Goal: Task Accomplishment & Management: Complete application form

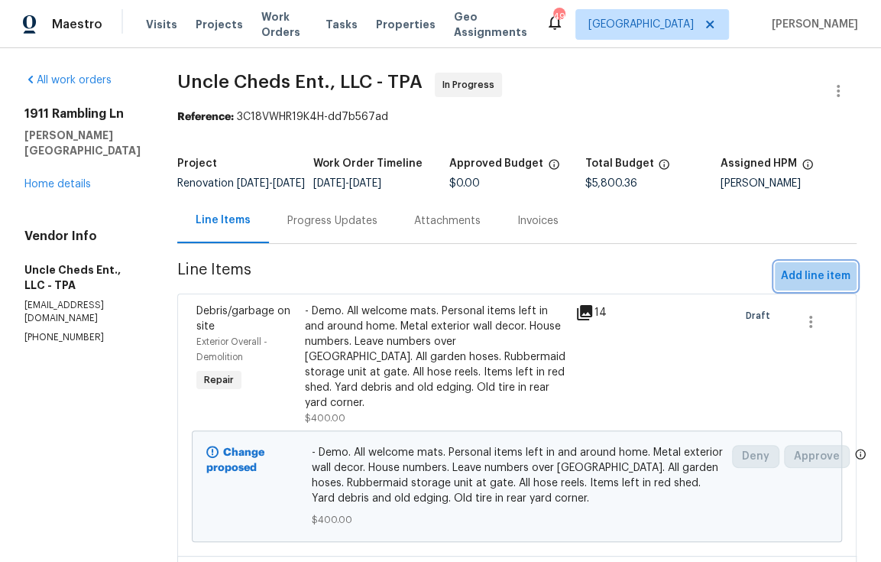
click at [823, 283] on span "Add line item" at bounding box center [816, 276] width 70 height 19
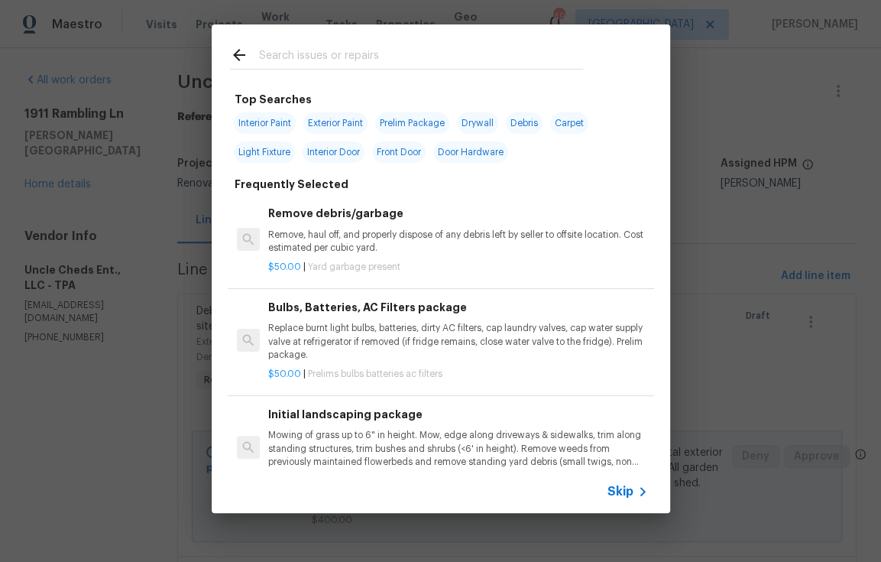
click at [303, 48] on input "text" at bounding box center [421, 57] width 324 height 23
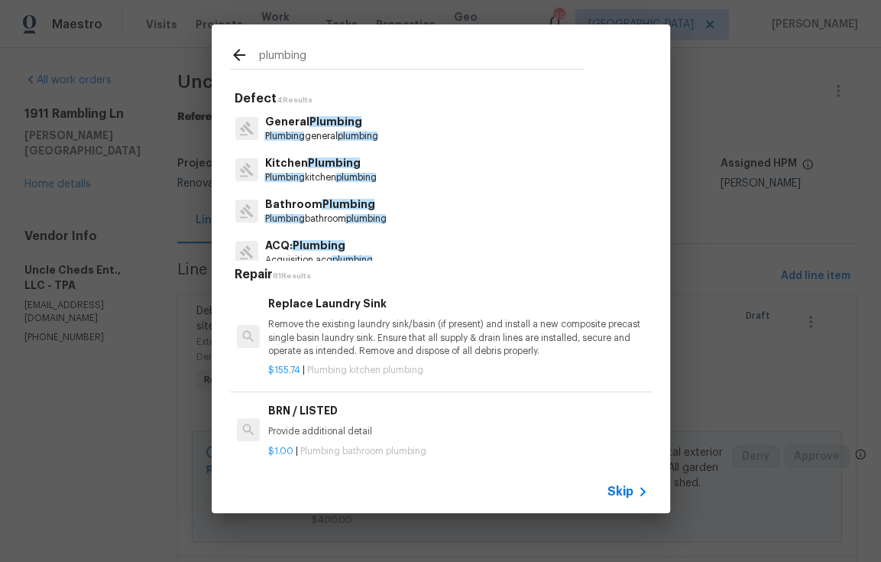
type input "plumbing"
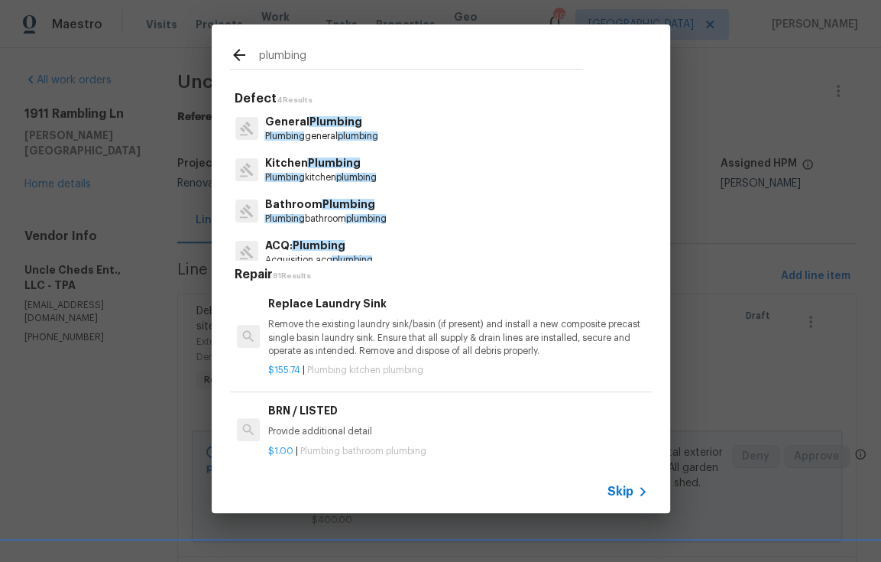
click at [326, 134] on p "Plumbing general plumbing" at bounding box center [320, 136] width 113 height 13
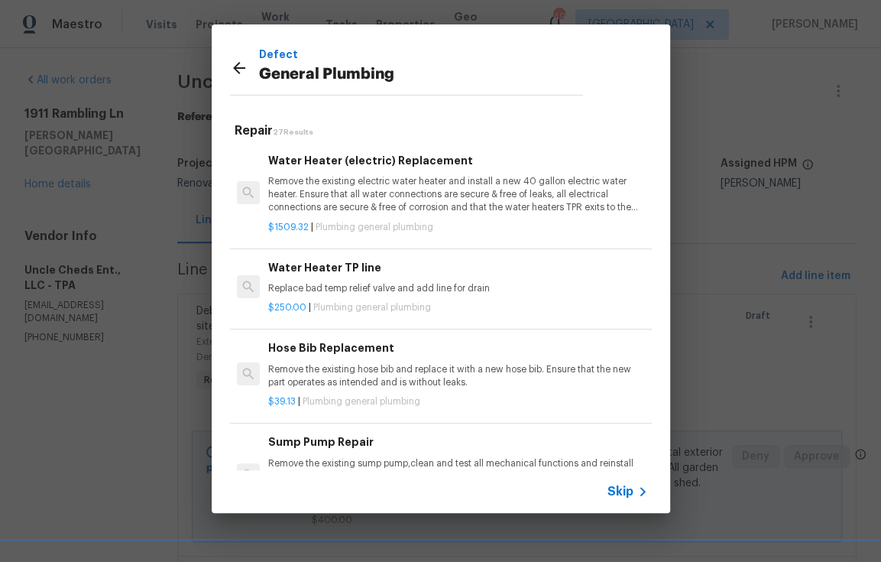
click at [424, 285] on p "Replace bad temp relief valve and add line for drain" at bounding box center [457, 288] width 379 height 13
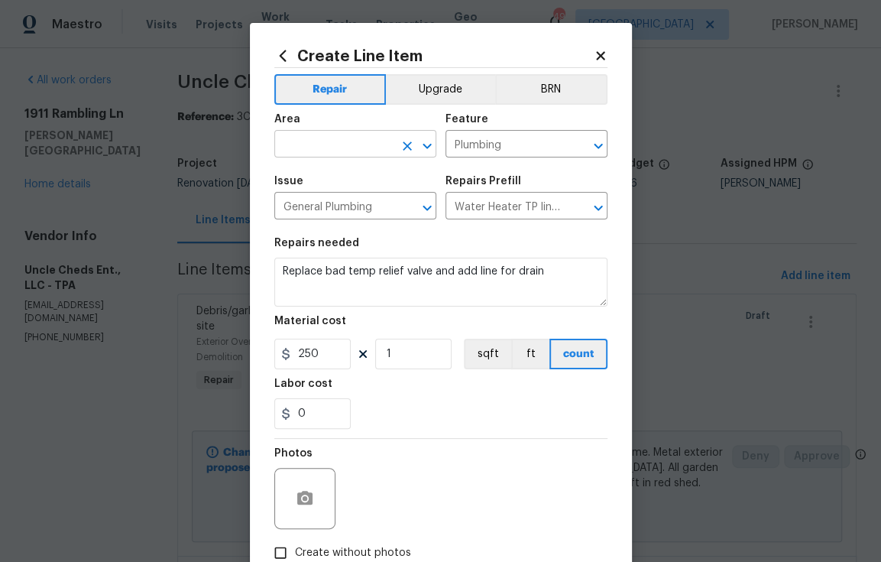
click at [321, 142] on input "text" at bounding box center [333, 146] width 119 height 24
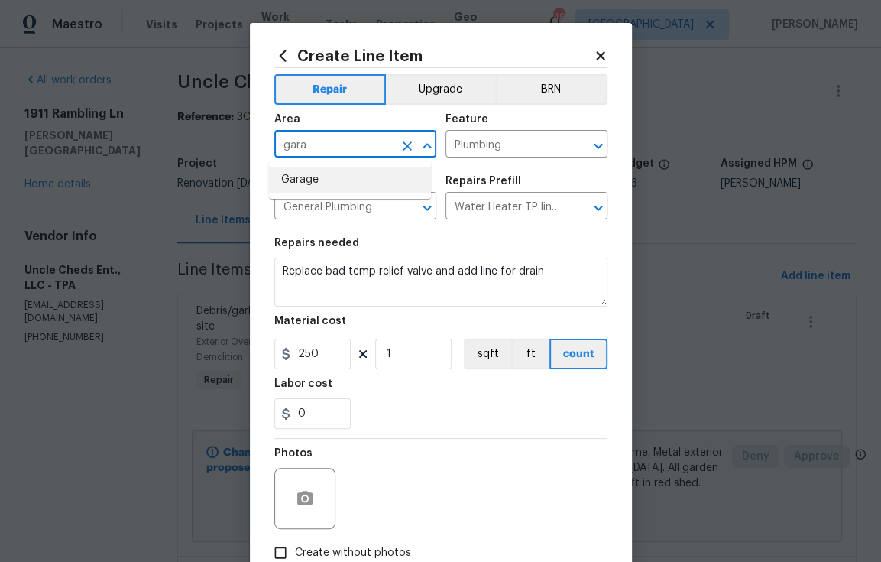
click at [301, 181] on li "Garage" at bounding box center [350, 179] width 162 height 25
type input "Garage"
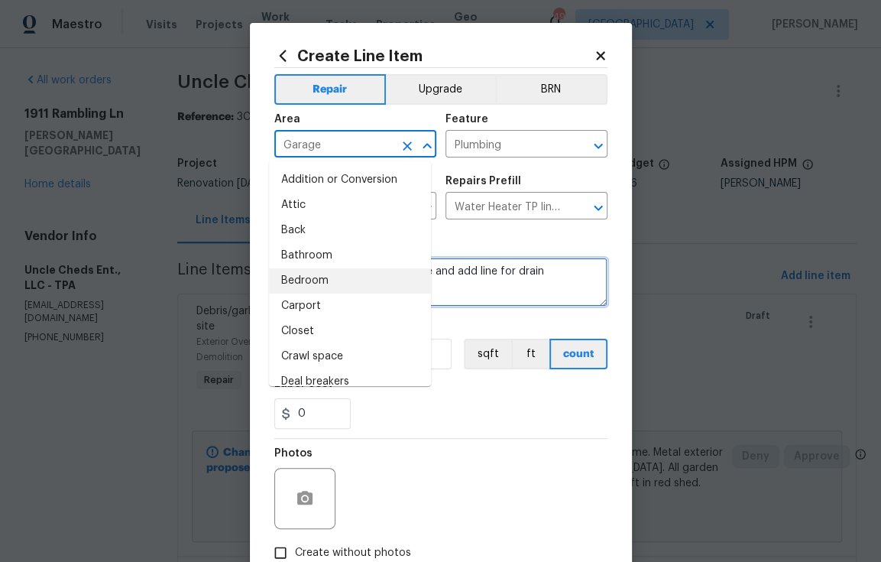
click at [469, 278] on textarea "Replace bad temp relief valve and add line for drain" at bounding box center [440, 281] width 333 height 49
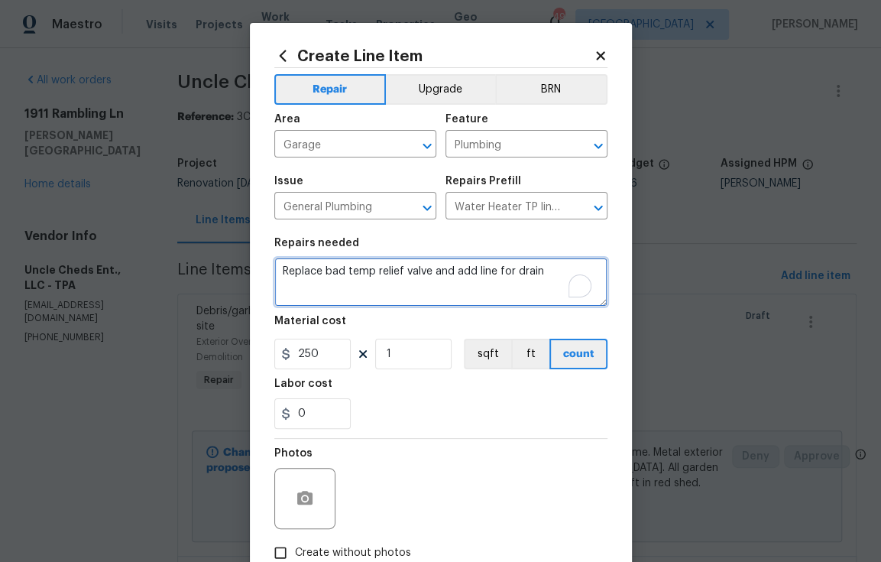
click at [470, 279] on textarea "Replace bad temp relief valve and add line for drain" at bounding box center [440, 281] width 333 height 49
type textarea "G"
paste textarea "Replace WH hose: $50 Replace WH plumbing connection:$25 Install 2 jbox, new wir…"
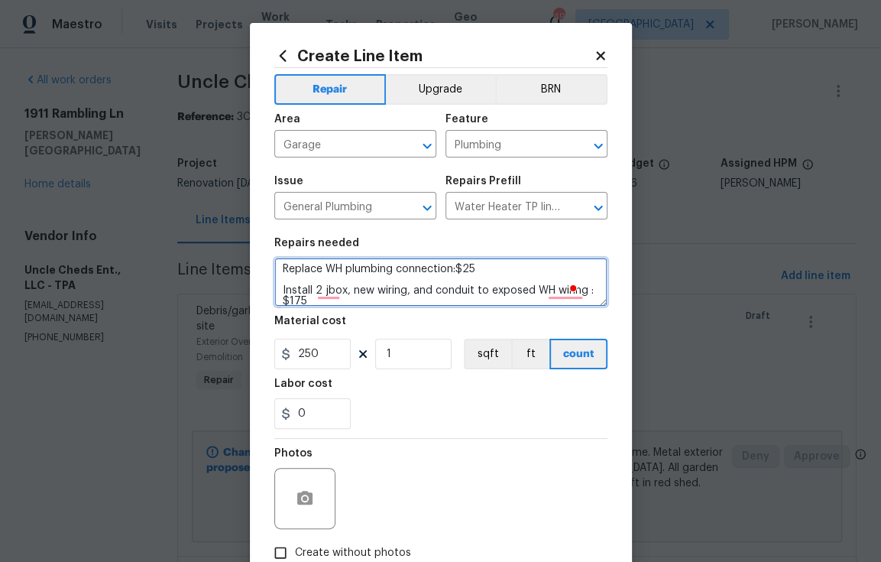
scroll to position [2, 0]
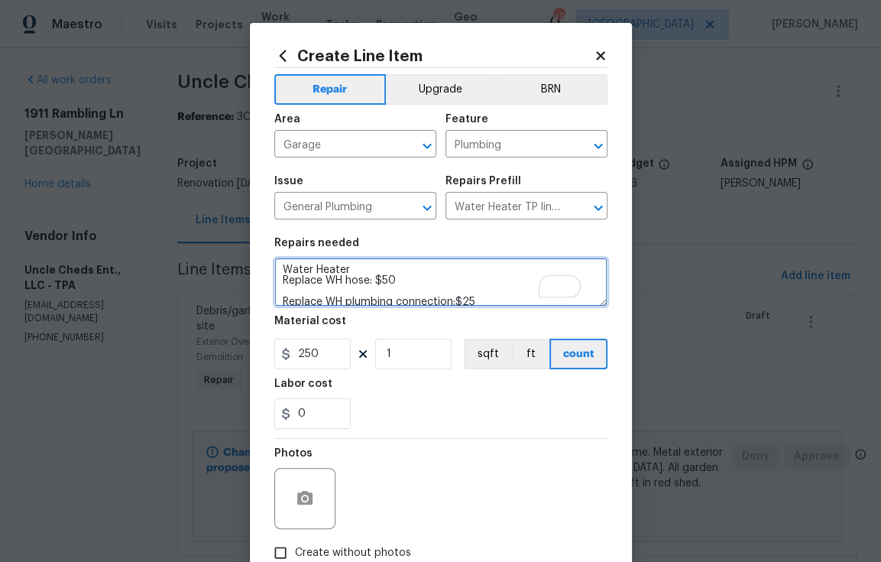
click at [360, 275] on textarea "Water Heater Replace WH hose: $50 Replace WH plumbing connection:$25 Install 2 …" at bounding box center [440, 281] width 333 height 49
click at [361, 270] on textarea "Water Heater Replace WH hose: $50 Replace WH plumbing connection:$25 Install 2 …" at bounding box center [440, 281] width 333 height 49
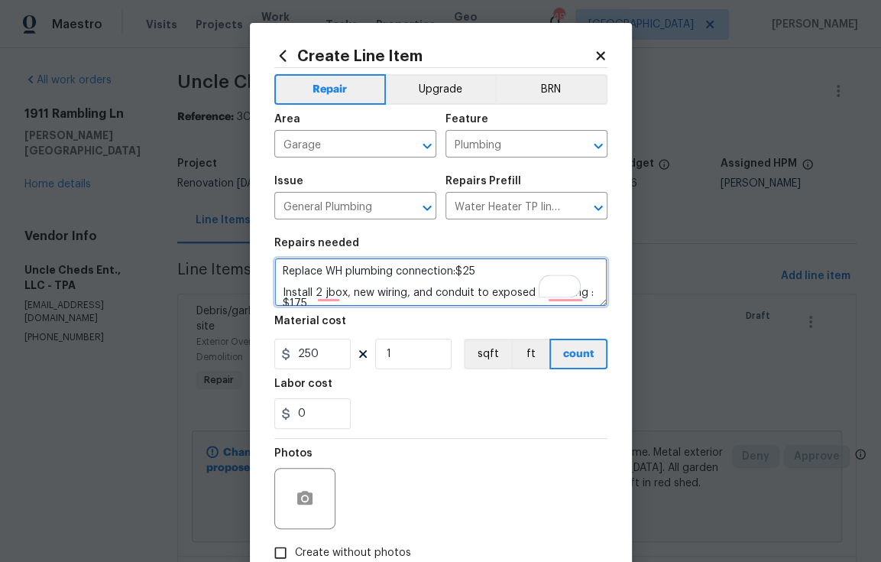
scroll to position [53, 0]
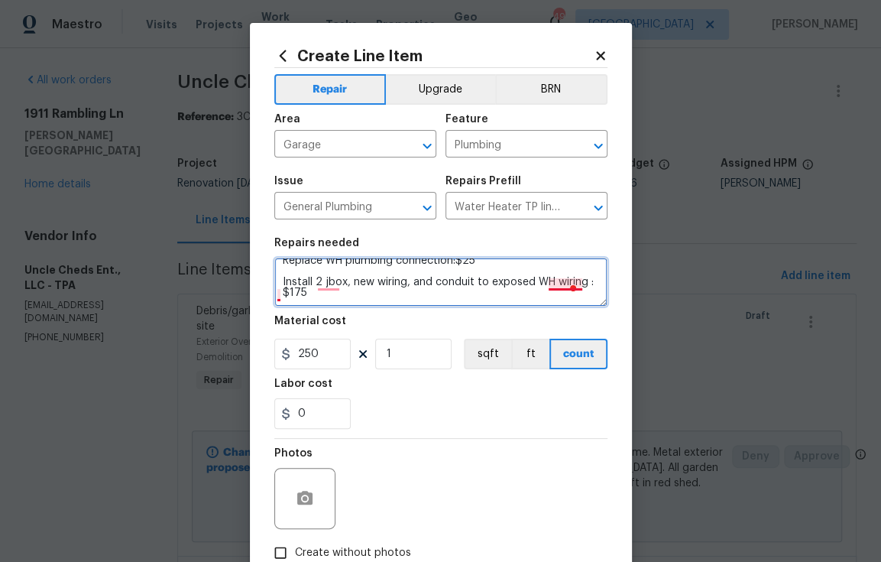
drag, startPoint x: 302, startPoint y: 296, endPoint x: 275, endPoint y: 296, distance: 26.7
click at [277, 296] on textarea "Water Heater Replace WH hose: $50 Replace WH plumbing connection:$25 Install 2 …" at bounding box center [440, 281] width 333 height 49
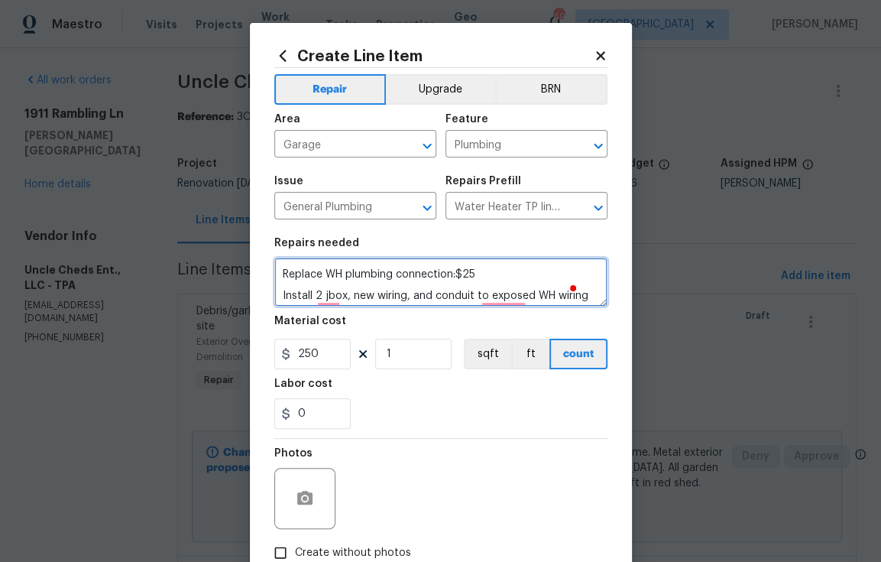
scroll to position [40, 0]
click at [484, 270] on textarea "Water Heater Replace WH hose: $50 Replace WH plumbing connection:$25 Install 2 …" at bounding box center [440, 281] width 333 height 49
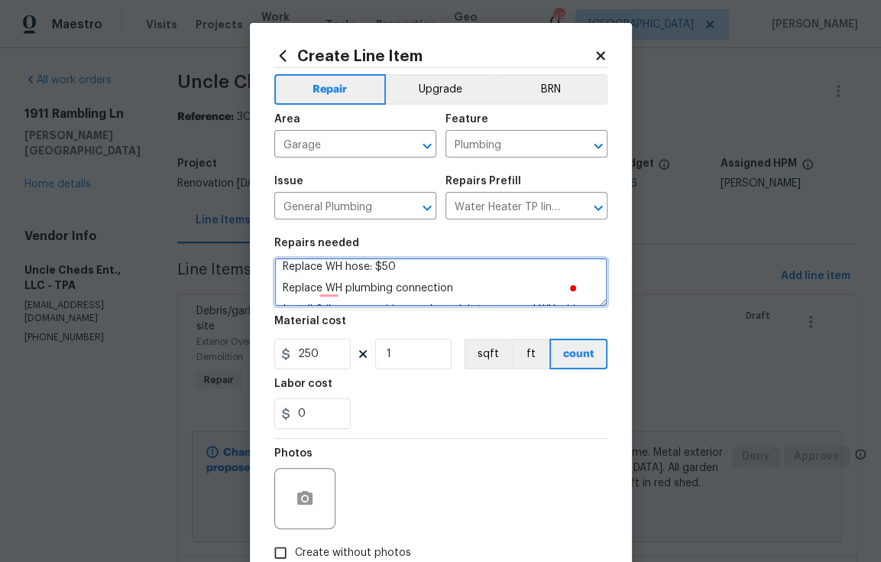
click at [419, 269] on textarea "Water Heater Replace WH hose: $50 Replace WH plumbing connection Install 2 jbox…" at bounding box center [440, 281] width 333 height 49
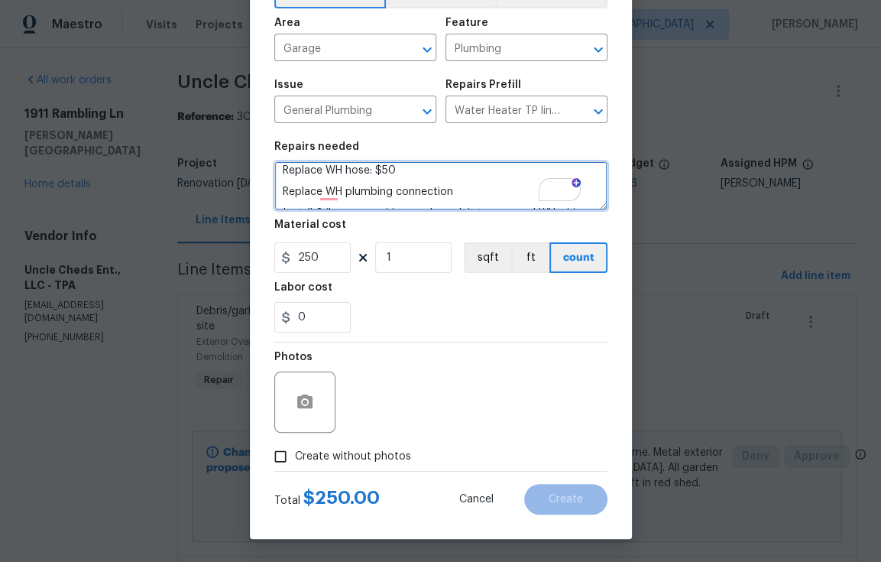
type textarea "Water Heater Replace WH hose: $50 Replace WH plumbing connection Install 2 jbox…"
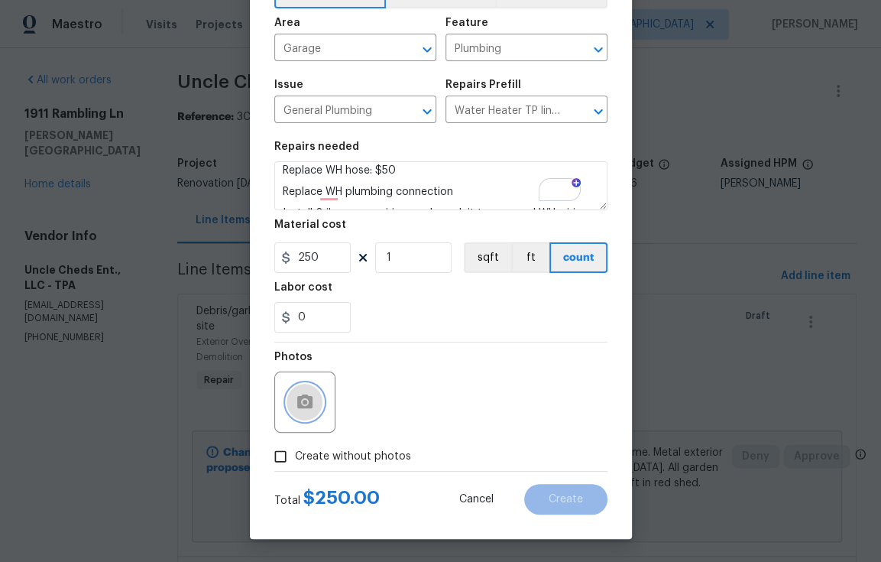
click at [304, 397] on icon "button" at bounding box center [304, 401] width 15 height 14
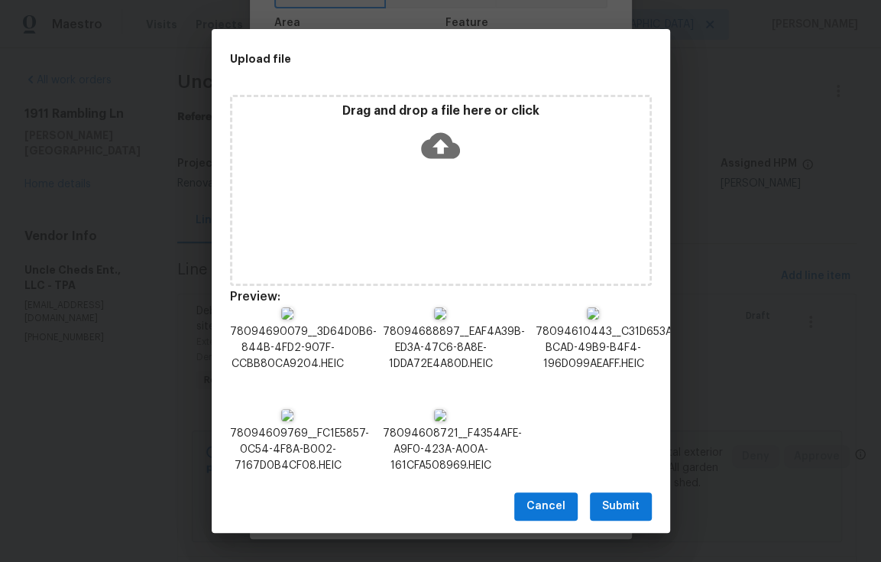
click at [560, 516] on span "Cancel" at bounding box center [545, 506] width 39 height 19
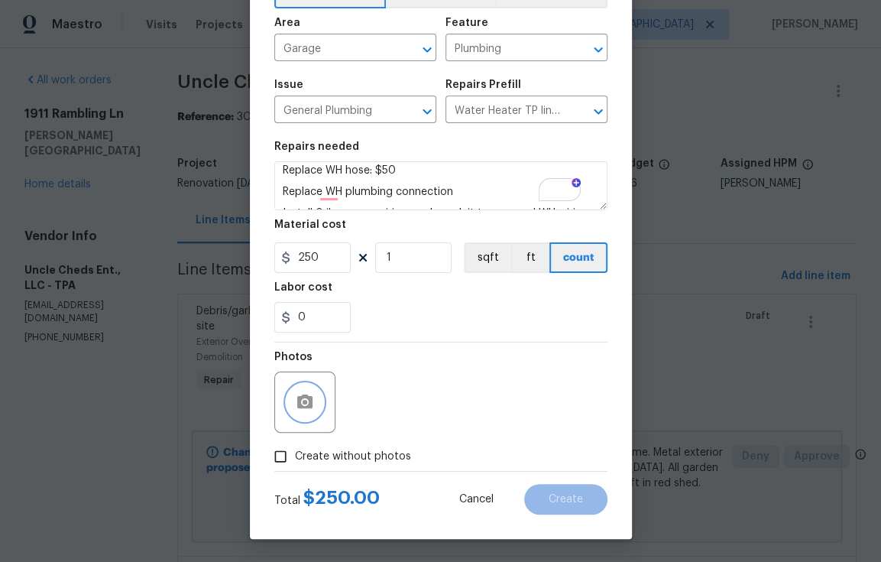
click at [296, 399] on icon "button" at bounding box center [305, 402] width 18 height 18
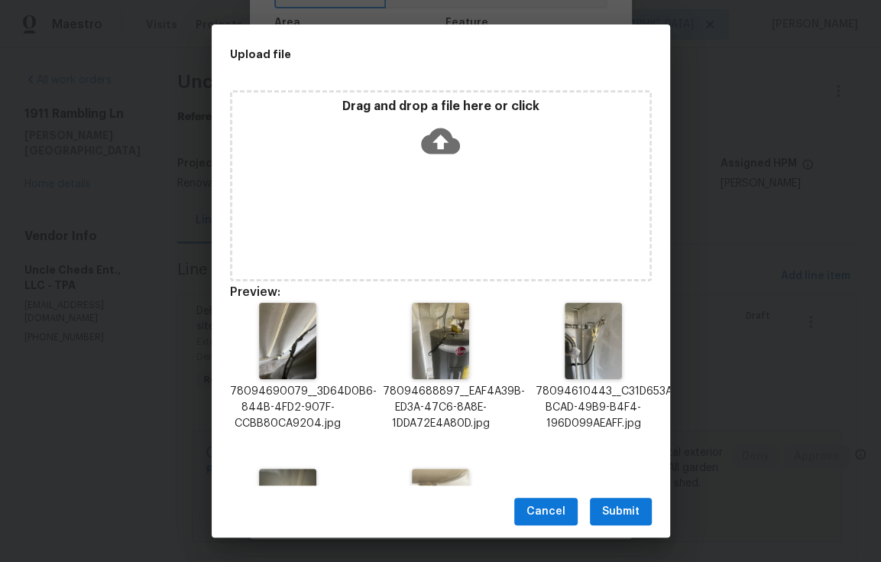
click at [627, 508] on span "Submit" at bounding box center [620, 511] width 37 height 19
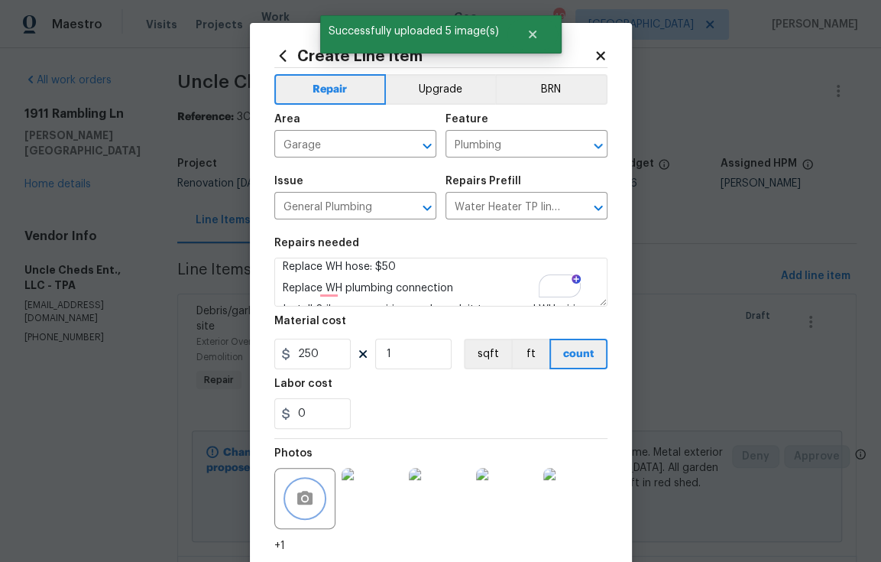
scroll to position [112, 0]
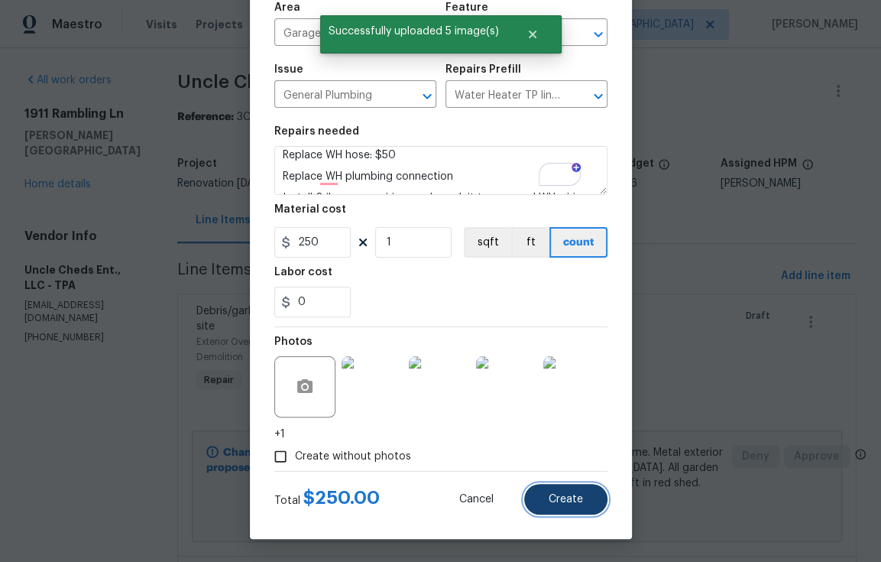
click at [573, 496] on span "Create" at bounding box center [566, 499] width 34 height 11
